Goal: Information Seeking & Learning: Learn about a topic

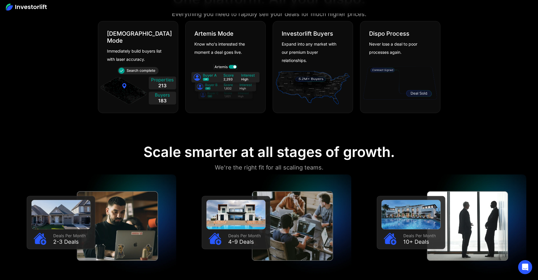
scroll to position [433, 0]
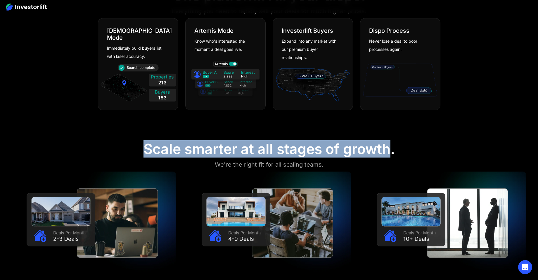
drag, startPoint x: 129, startPoint y: 148, endPoint x: 386, endPoint y: 150, distance: 257.6
click at [386, 149] on section "Scale smarter at all stages of growth. We're the right fit for all scaling team…" at bounding box center [269, 230] width 538 height 209
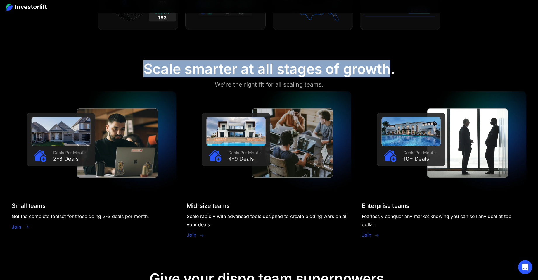
scroll to position [512, 0]
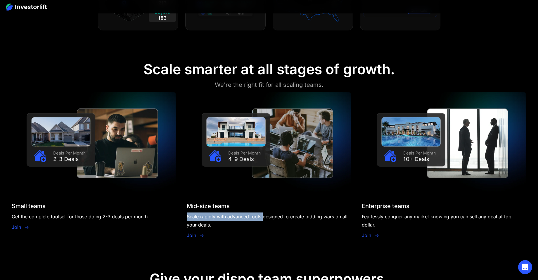
drag, startPoint x: 193, startPoint y: 218, endPoint x: 256, endPoint y: 219, distance: 63.4
click at [256, 219] on div "Scale rapidly with advanced tools designed to create bidding wars on all your d…" at bounding box center [269, 220] width 164 height 16
click at [252, 226] on div "Scale rapidly with advanced tools designed to create bidding wars on all your d…" at bounding box center [269, 220] width 164 height 16
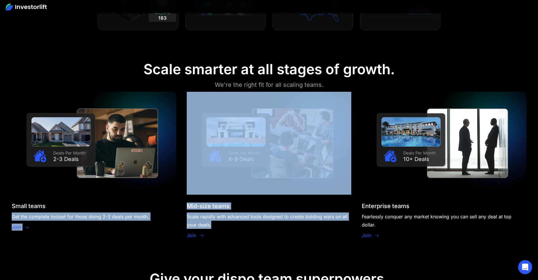
drag, startPoint x: 248, startPoint y: 226, endPoint x: 160, endPoint y: 202, distance: 90.9
click at [160, 202] on div "Small teams Get the complete toolset for those doing 2-3 deals per month. Join …" at bounding box center [269, 166] width 514 height 148
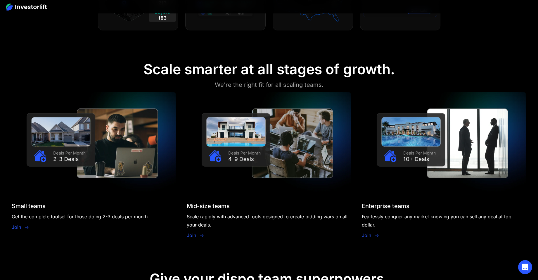
click at [159, 205] on div "Small teams Get the complete toolset for those doing 2-3 deals per month. Join" at bounding box center [94, 216] width 164 height 29
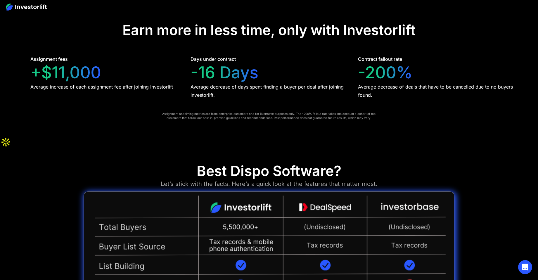
scroll to position [1310, 0]
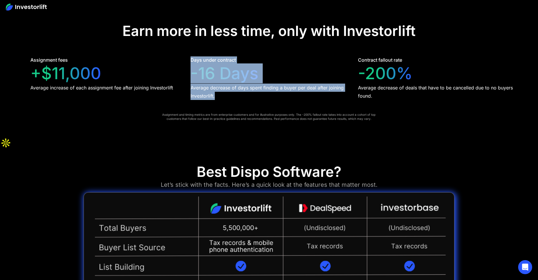
drag, startPoint x: 189, startPoint y: 62, endPoint x: 276, endPoint y: 96, distance: 93.2
click at [275, 96] on div "Assignment fees +$11,000 Average increase of each assignment fee after joining …" at bounding box center [268, 78] width 491 height 44
click at [276, 96] on div "Average decrease of days spent finding a buyer per deal after joining Investorl…" at bounding box center [268, 92] width 157 height 16
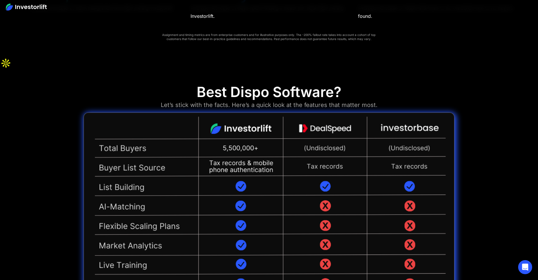
scroll to position [1393, 0]
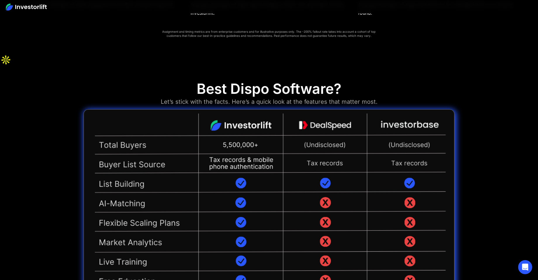
drag, startPoint x: 178, startPoint y: 76, endPoint x: 377, endPoint y: 92, distance: 200.2
click at [377, 92] on div "Best Dispo Software? Let’s stick with the facts. Here’s a quick look at the fea…" at bounding box center [269, 239] width 371 height 319
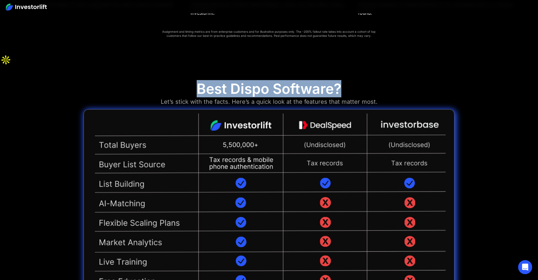
drag, startPoint x: 383, startPoint y: 91, endPoint x: 200, endPoint y: 70, distance: 184.9
click at [200, 80] on div "Best Dispo Software? Let’s stick with the facts. Here’s a quick look at the fea…" at bounding box center [269, 239] width 371 height 319
click at [150, 80] on div "Best Dispo Software? Let’s stick with the facts. Here’s a quick look at the fea…" at bounding box center [269, 239] width 371 height 319
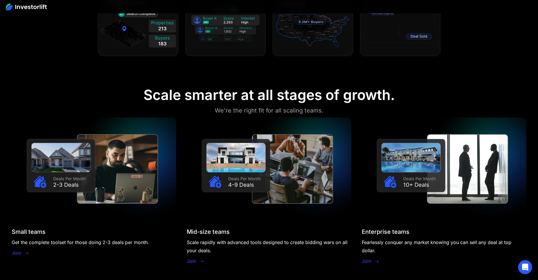
scroll to position [0, 0]
